Goal: Task Accomplishment & Management: Use online tool/utility

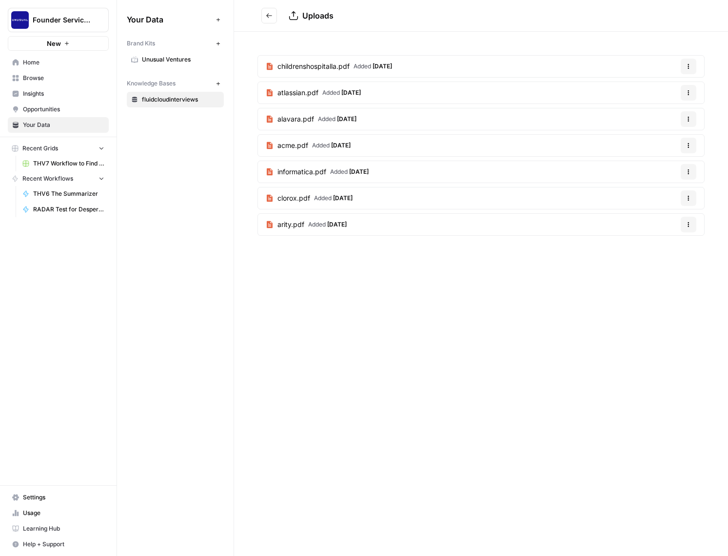
click at [66, 167] on span "THV7 Workflow to Find and Create Quality Reachouts" at bounding box center [68, 163] width 71 height 9
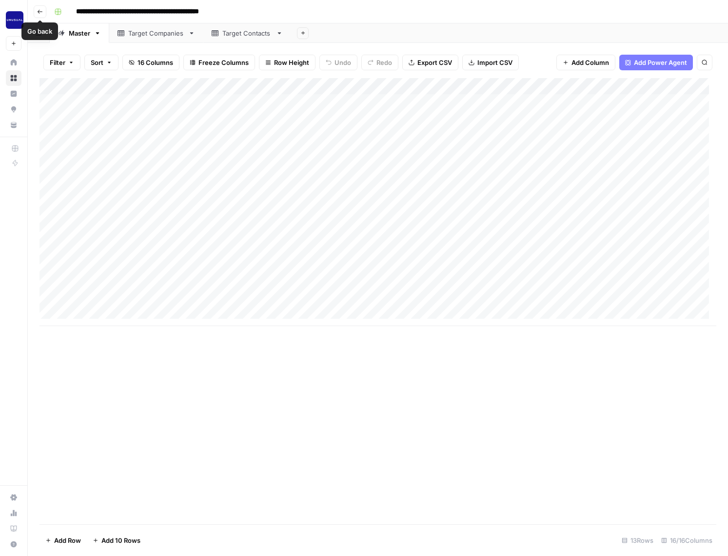
click at [39, 10] on icon "button" at bounding box center [40, 12] width 5 height 4
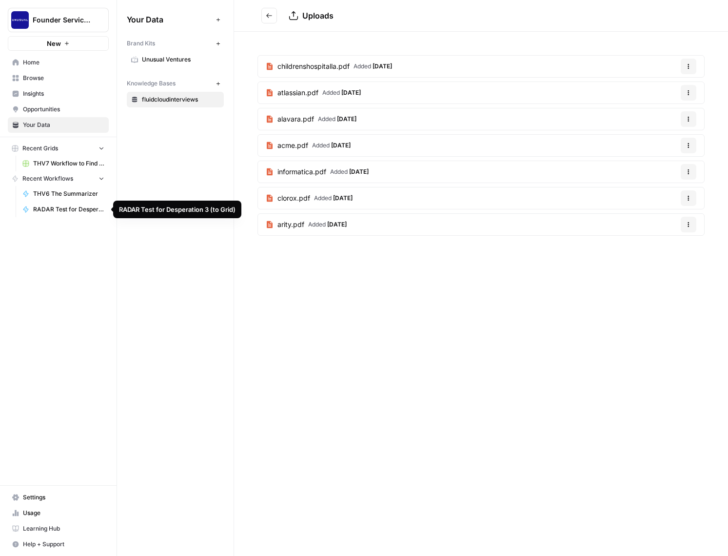
click at [73, 208] on span "RADAR Test for Desperation 3 (to Grid)" at bounding box center [68, 209] width 71 height 9
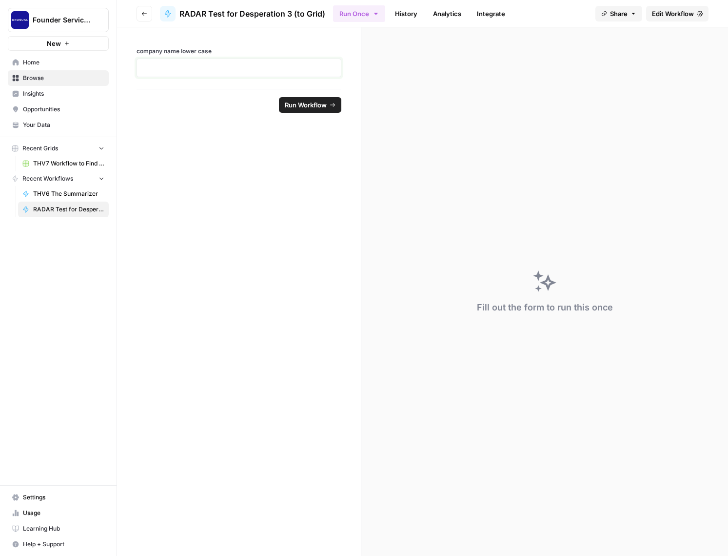
click at [203, 65] on p at bounding box center [239, 68] width 192 height 10
click at [302, 108] on span "Run Workflow" at bounding box center [306, 105] width 42 height 10
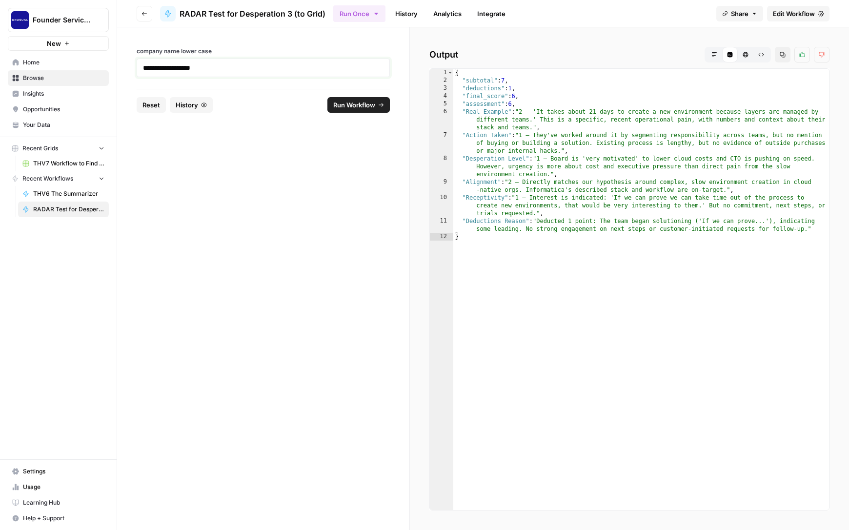
drag, startPoint x: 219, startPoint y: 71, endPoint x: 110, endPoint y: 58, distance: 109.5
click at [110, 58] on div "**********" at bounding box center [424, 265] width 849 height 530
copy p "**********"
click at [52, 61] on span "Home" at bounding box center [63, 62] width 81 height 9
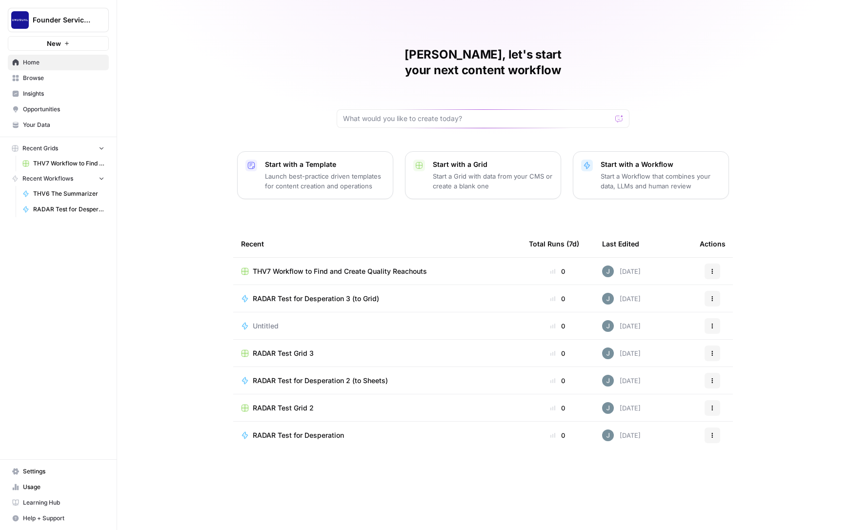
click at [289, 403] on span "RADAR Test Grid 2" at bounding box center [283, 408] width 61 height 10
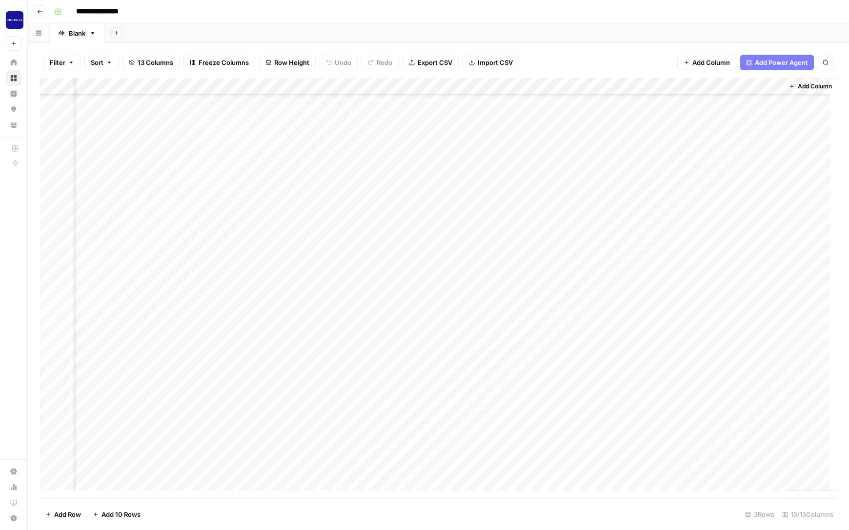
scroll to position [64, 0]
click at [113, 483] on div "Add Column" at bounding box center [439, 288] width 798 height 420
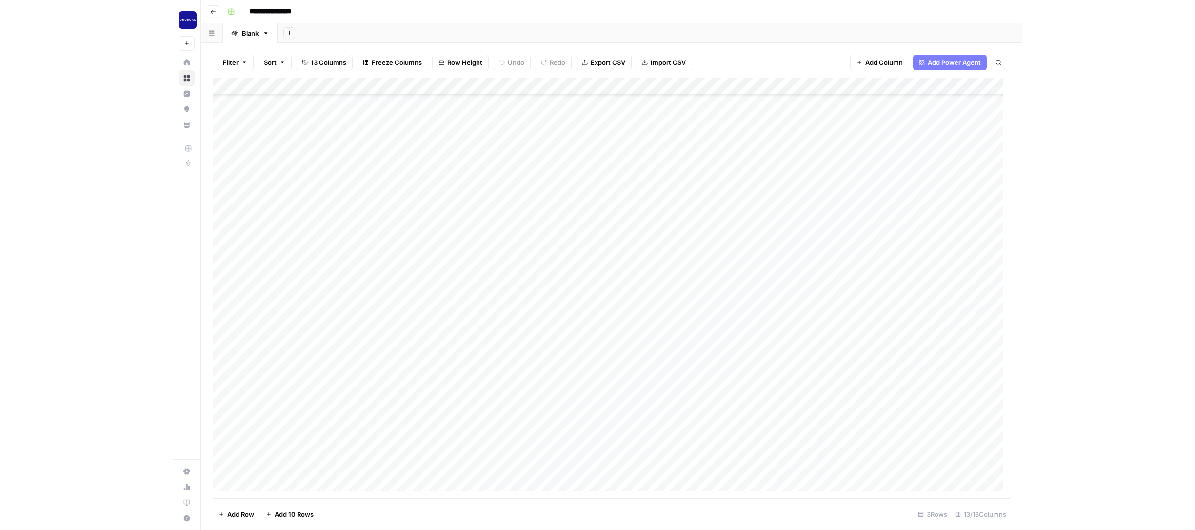
scroll to position [213, 0]
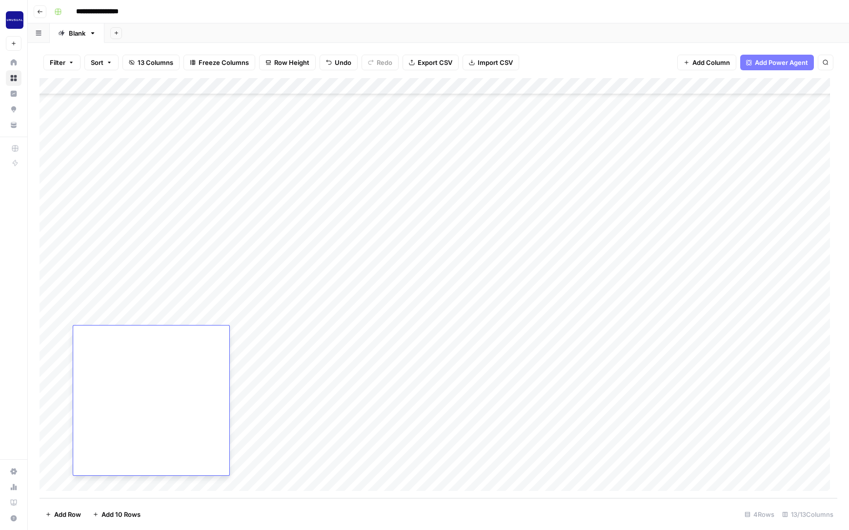
type textarea "**********"
click at [205, 335] on div "Add Column" at bounding box center [439, 288] width 798 height 420
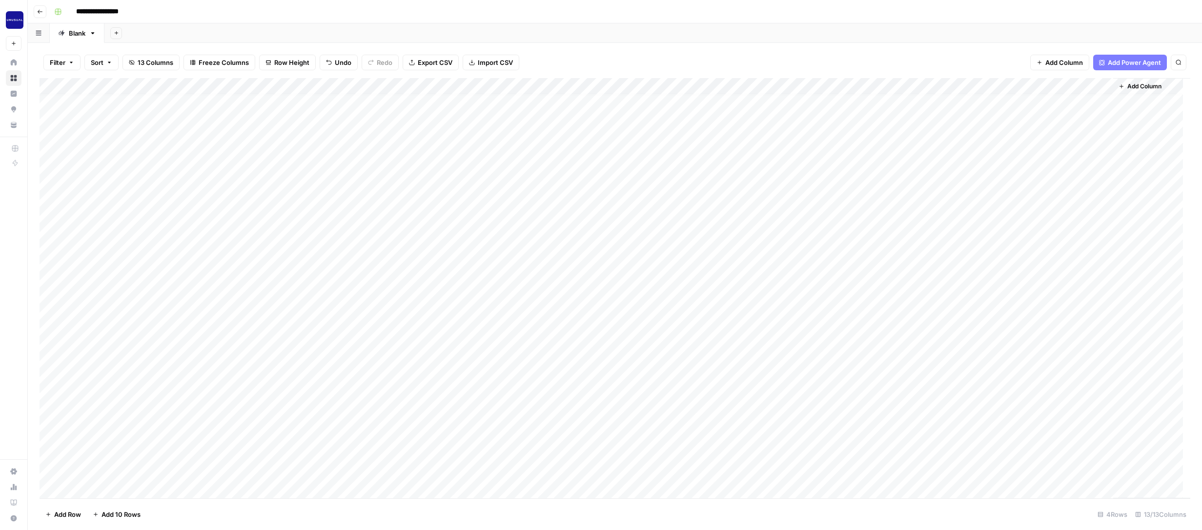
scroll to position [205, 0]
click at [728, 358] on div "Add Column" at bounding box center [615, 288] width 1150 height 420
drag, startPoint x: 1104, startPoint y: 348, endPoint x: 987, endPoint y: 334, distance: 118.4
click at [728, 334] on body "**********" at bounding box center [601, 265] width 1202 height 530
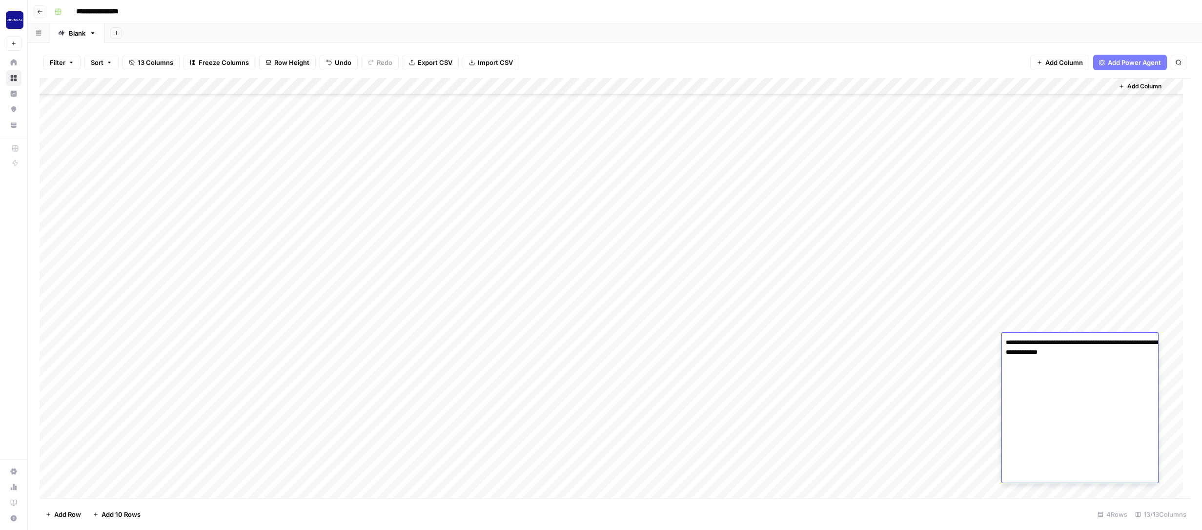
scroll to position [0, 0]
click at [57, 12] on rect "button" at bounding box center [58, 12] width 6 height 6
click at [119, 8] on input "**********" at bounding box center [107, 12] width 70 height 16
click at [59, 11] on icon "button" at bounding box center [58, 12] width 6 height 6
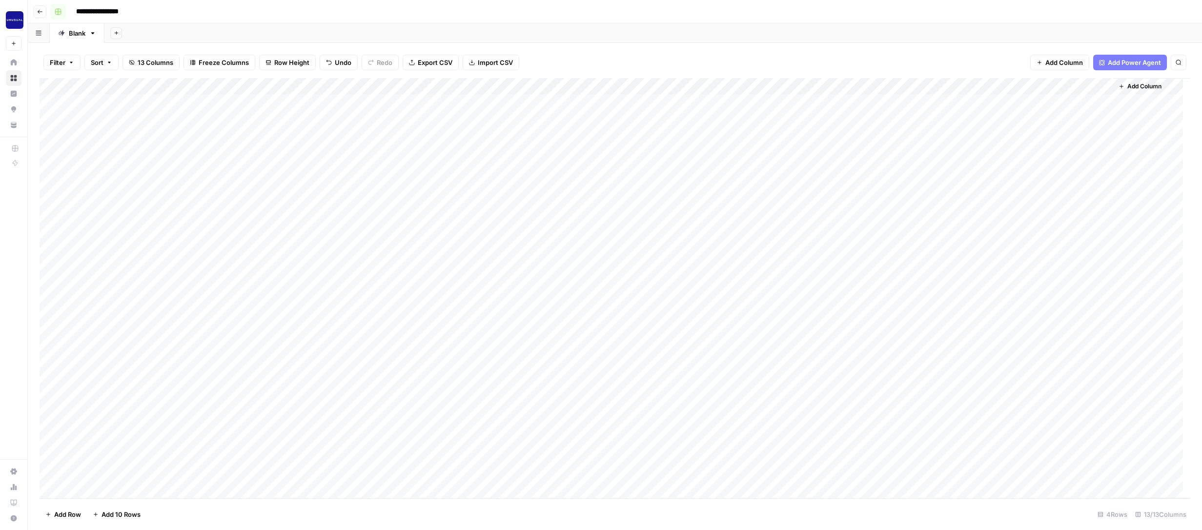
click at [59, 11] on icon "button" at bounding box center [58, 12] width 6 height 6
click at [42, 9] on icon "button" at bounding box center [40, 12] width 6 height 6
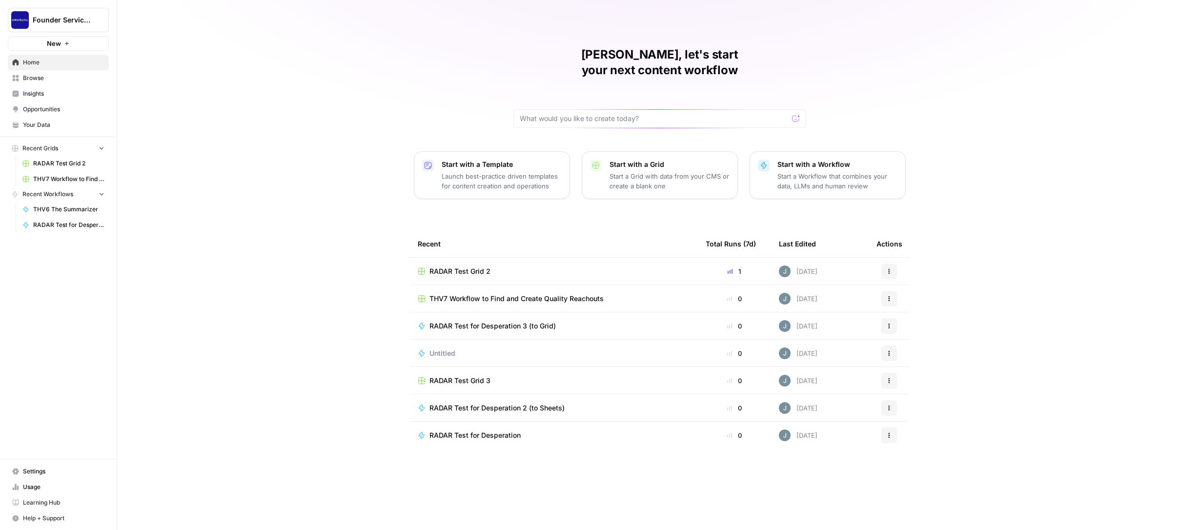
click at [473, 376] on span "RADAR Test Grid 3" at bounding box center [459, 381] width 61 height 10
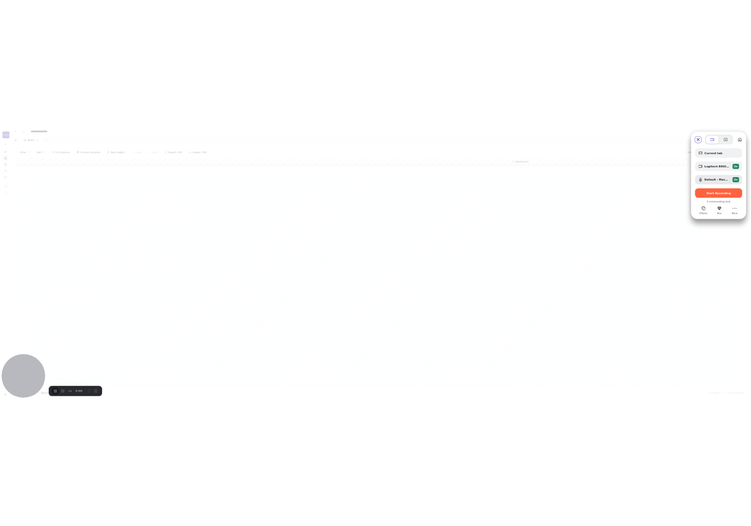
scroll to position [207, 0]
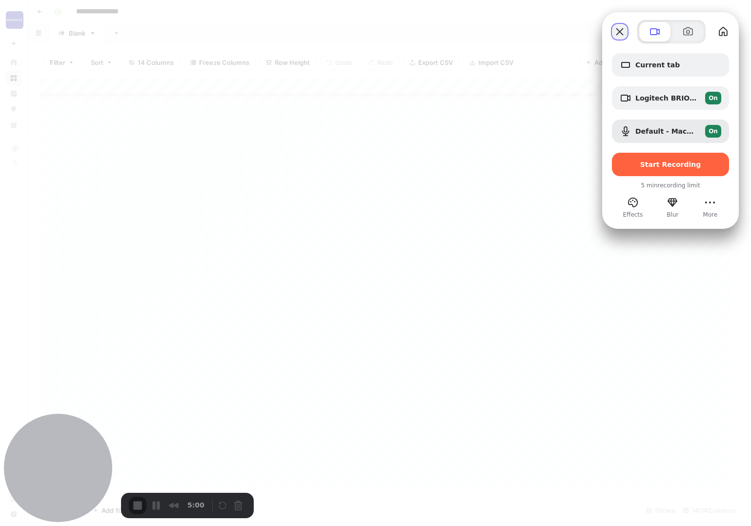
click at [626, 32] on button "Close" at bounding box center [620, 32] width 16 height 16
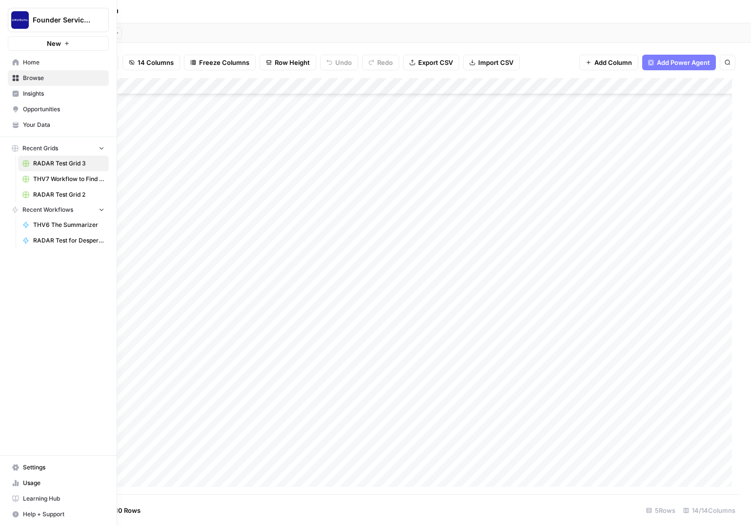
click at [37, 123] on span "Your Data" at bounding box center [63, 125] width 81 height 9
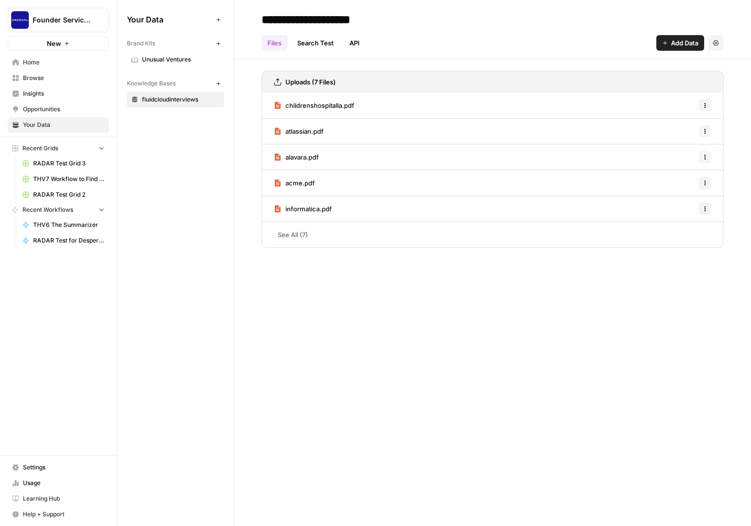
click at [691, 41] on span "Add Data" at bounding box center [684, 43] width 27 height 10
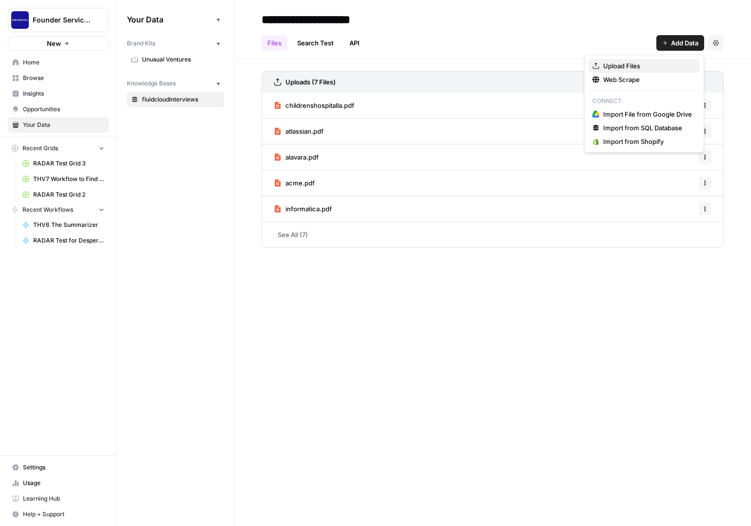
click at [654, 67] on span "Upload Files" at bounding box center [647, 66] width 89 height 10
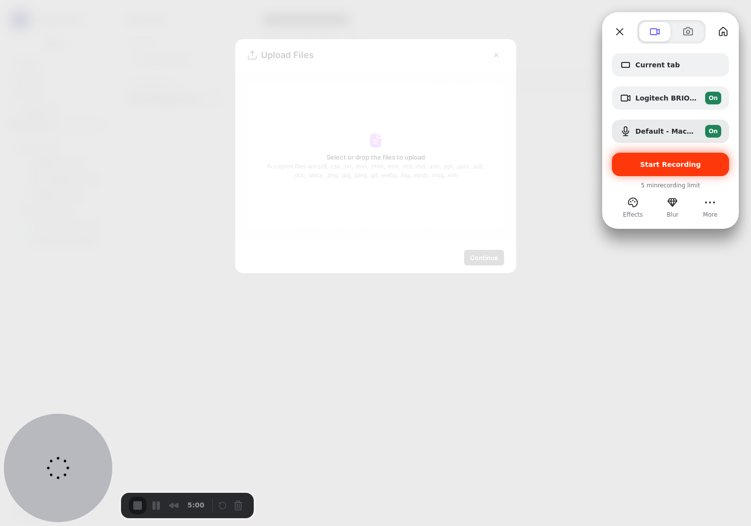
click at [674, 163] on span "Start Recording" at bounding box center [670, 165] width 61 height 8
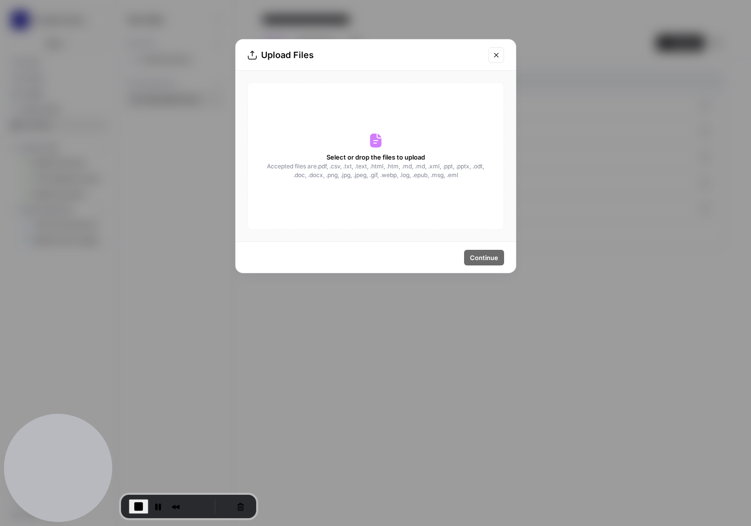
click at [494, 52] on icon "Close modal" at bounding box center [496, 55] width 8 height 8
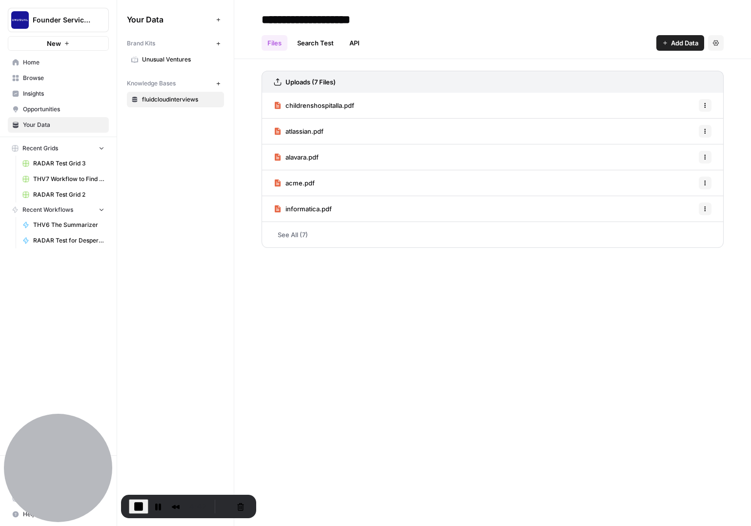
click at [60, 154] on button "Recent Grids" at bounding box center [58, 148] width 101 height 15
click at [62, 153] on button "Recent Grids" at bounding box center [58, 148] width 101 height 15
click at [63, 164] on span "RADAR Test Grid 3" at bounding box center [68, 163] width 71 height 9
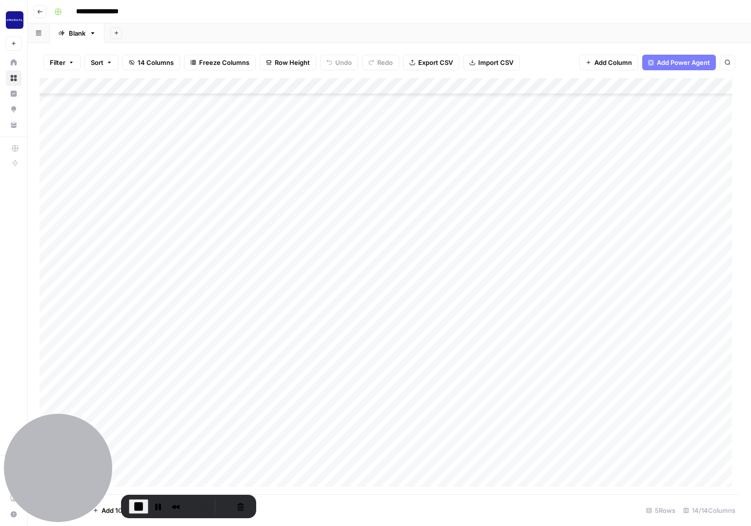
scroll to position [365, 0]
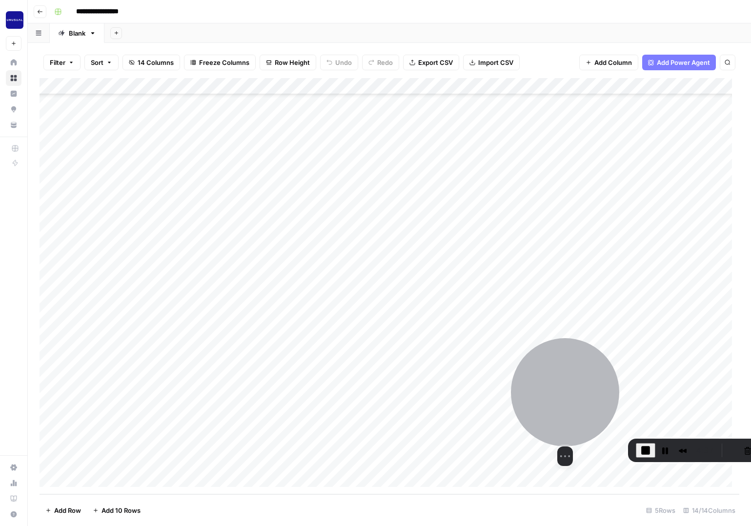
drag, startPoint x: 197, startPoint y: 416, endPoint x: 546, endPoint y: 399, distance: 349.3
click at [564, 407] on div at bounding box center [565, 392] width 108 height 108
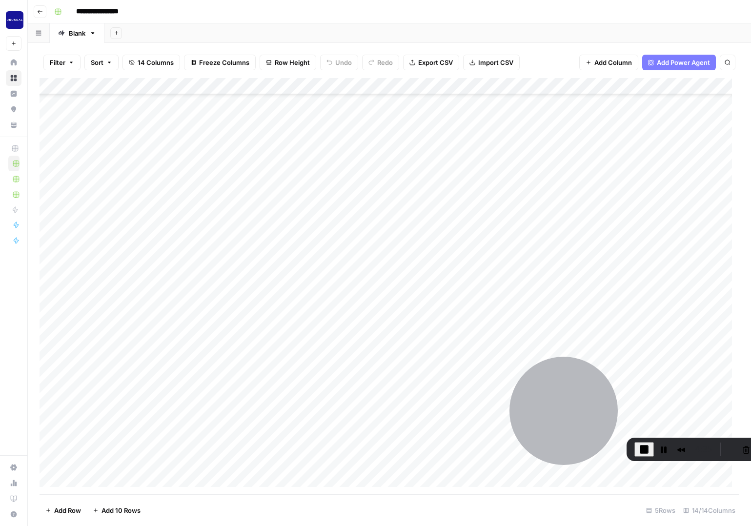
click at [120, 476] on div "Add Column" at bounding box center [390, 286] width 700 height 416
type textarea "*"
type textarea "**********"
click at [142, 444] on div "Add Column" at bounding box center [390, 286] width 700 height 416
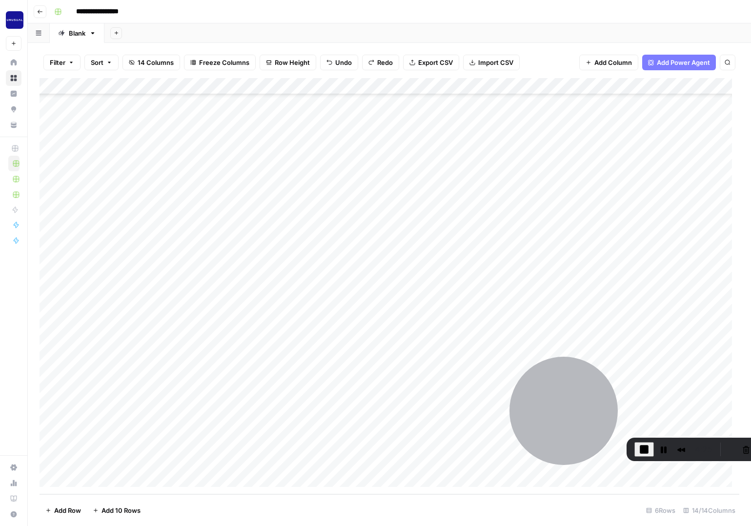
click at [128, 476] on div "Add Column" at bounding box center [390, 286] width 700 height 416
click at [150, 389] on div "Add Column" at bounding box center [390, 286] width 700 height 416
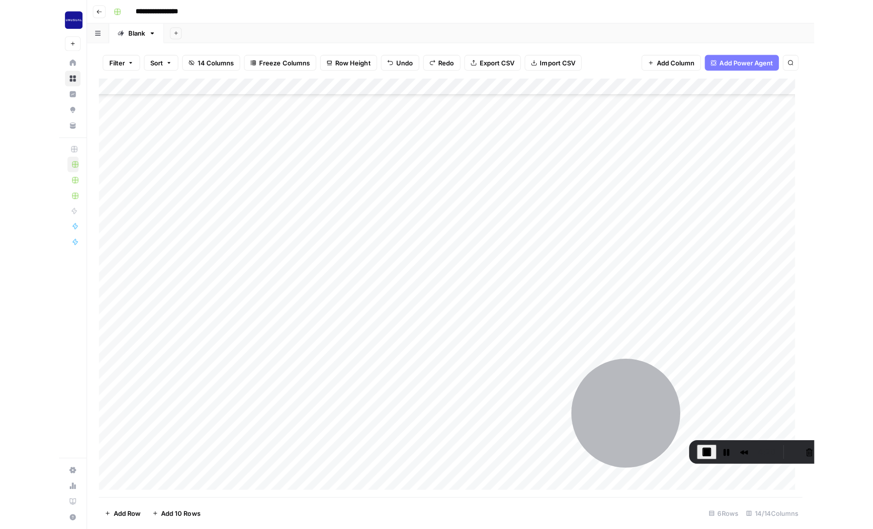
scroll to position [513, 0]
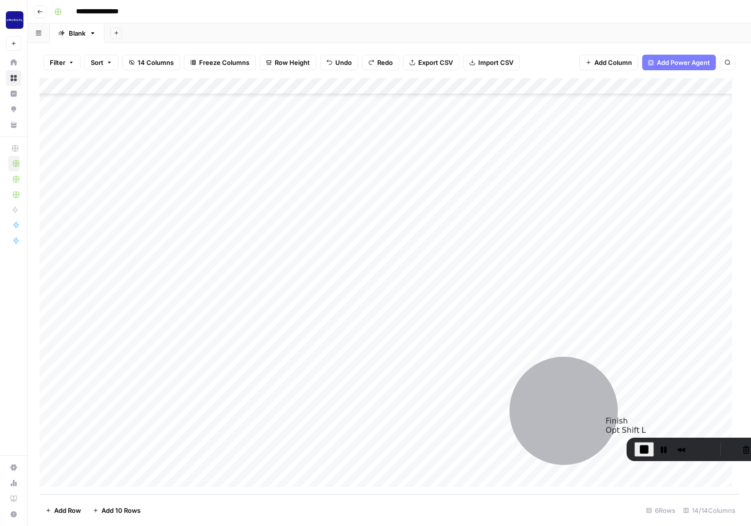
click at [645, 450] on span "End Recording" at bounding box center [644, 449] width 12 height 12
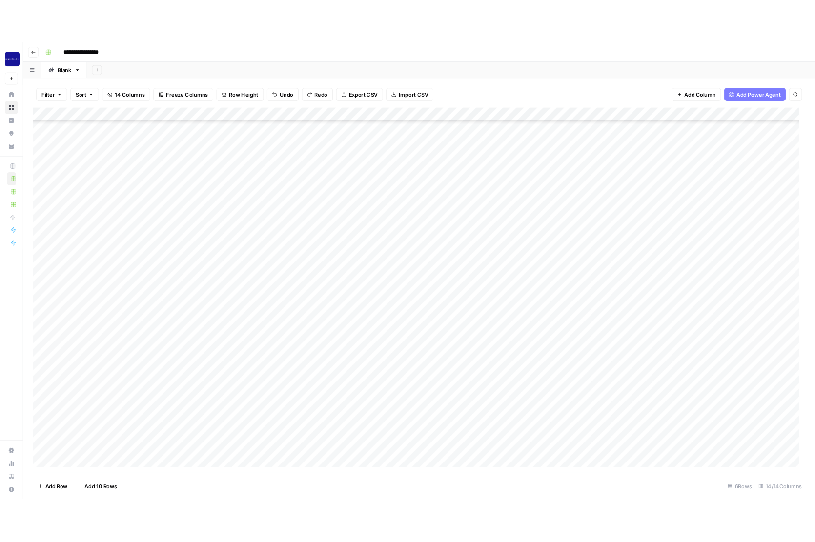
scroll to position [491, 0]
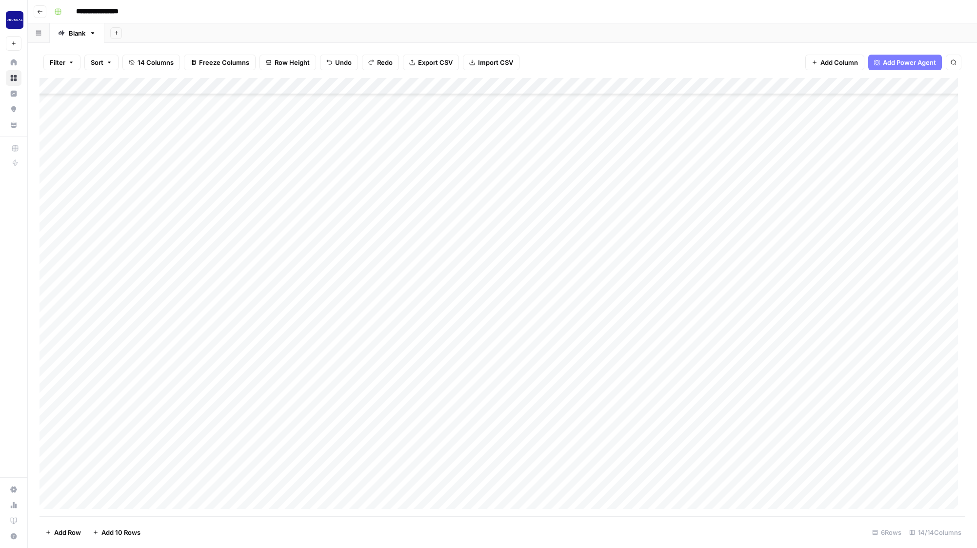
click at [112, 397] on div "Add Column" at bounding box center [503, 297] width 926 height 439
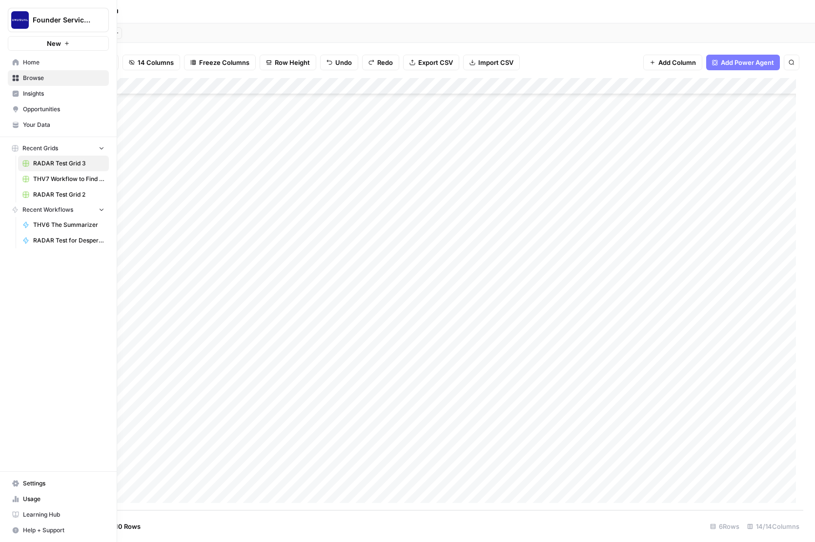
click at [39, 124] on span "Your Data" at bounding box center [63, 125] width 81 height 9
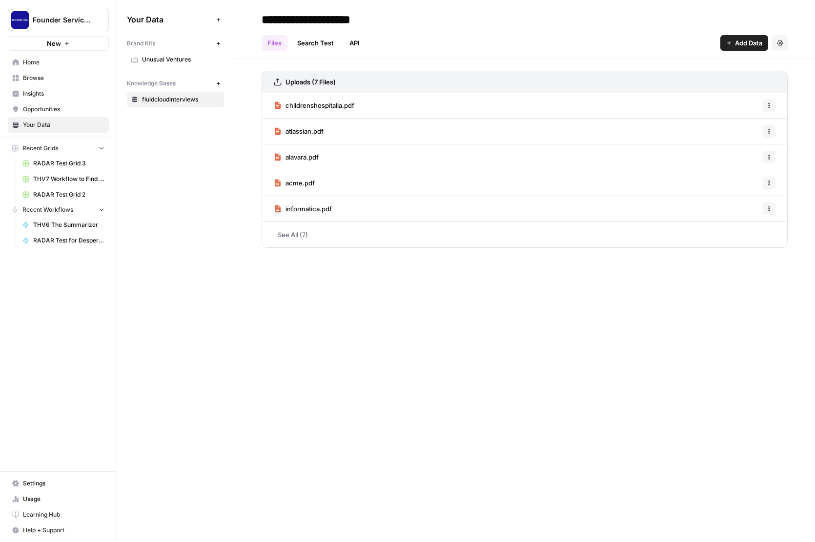
click at [728, 39] on span "Add Data" at bounding box center [748, 43] width 27 height 10
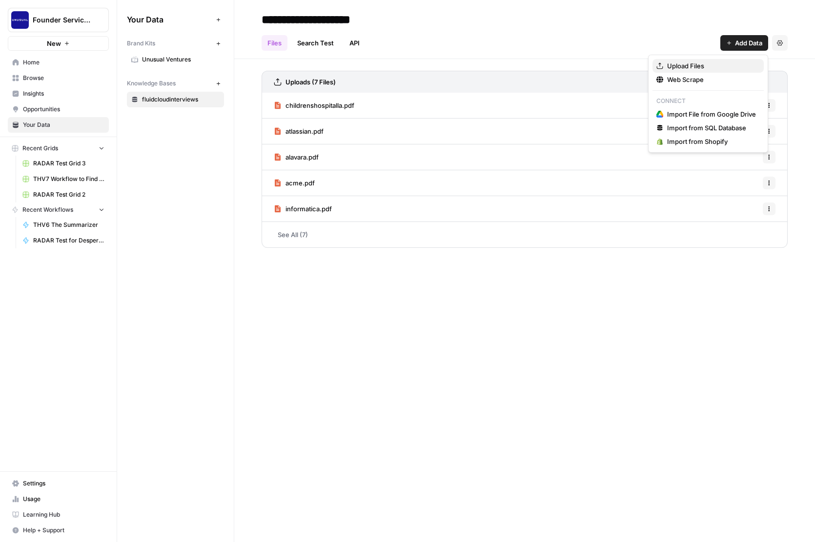
click at [690, 67] on span "Upload Files" at bounding box center [711, 66] width 89 height 10
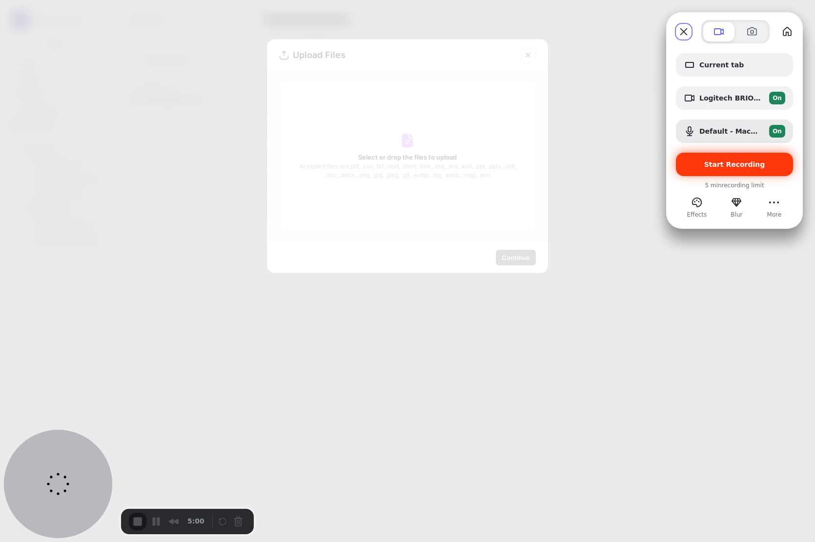
click at [728, 169] on div "Start Recording" at bounding box center [734, 164] width 117 height 23
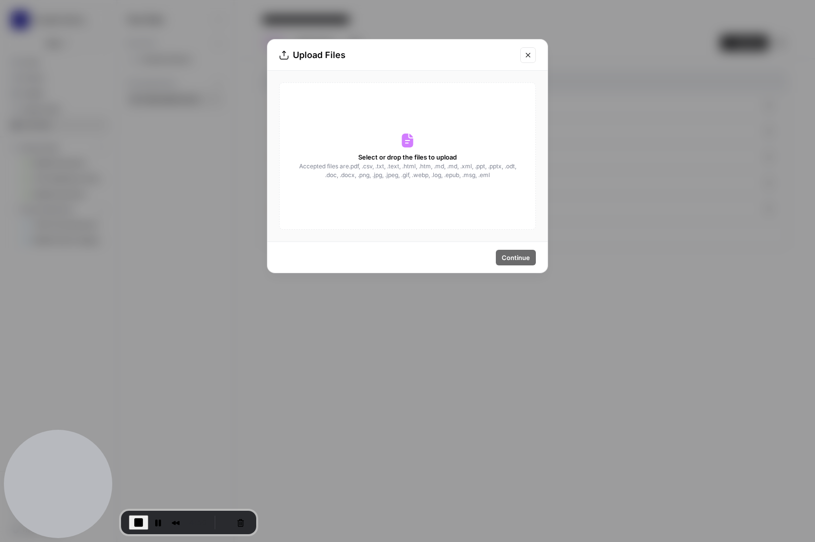
click at [525, 54] on icon "Close modal" at bounding box center [528, 55] width 8 height 8
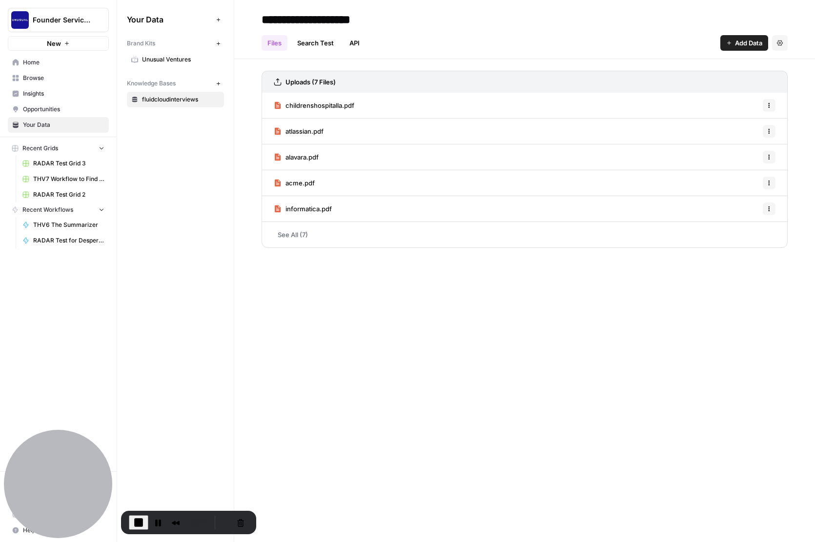
click at [67, 166] on span "RADAR Test Grid 3" at bounding box center [68, 163] width 71 height 9
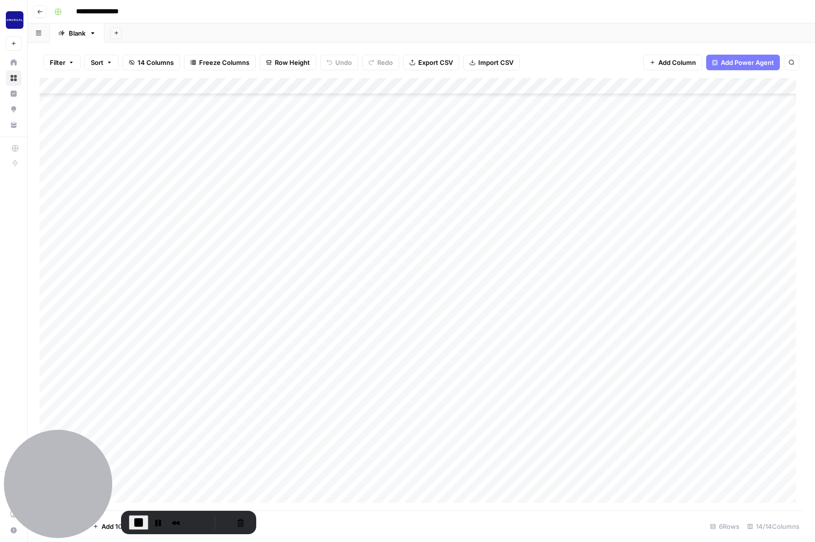
scroll to position [497, 0]
click at [119, 420] on div "Add Column" at bounding box center [422, 294] width 764 height 432
type textarea "**********"
click at [220, 347] on div "Add Column" at bounding box center [422, 294] width 764 height 432
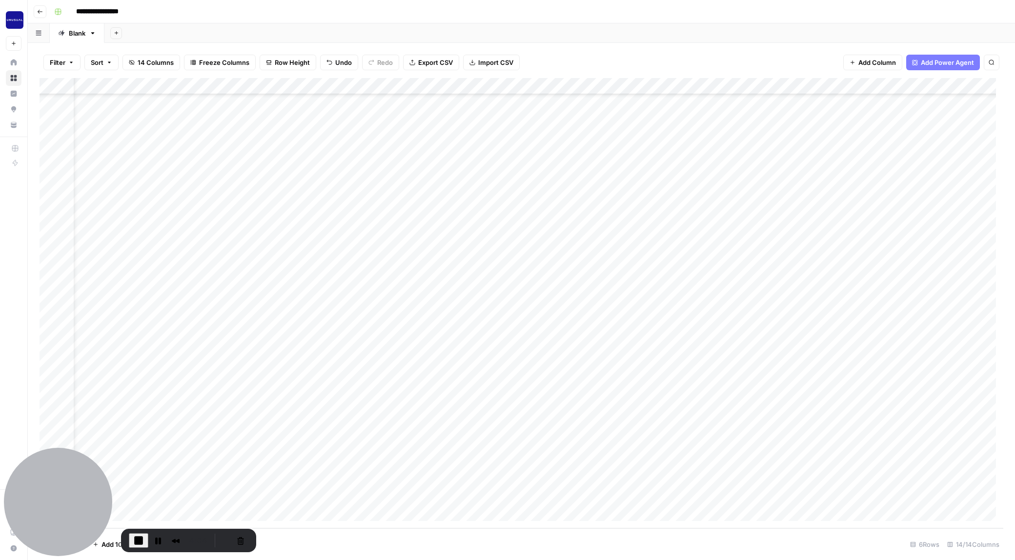
scroll to position [479, 0]
click at [140, 542] on span "End Recording" at bounding box center [139, 541] width 12 height 12
